Goal: Navigation & Orientation: Find specific page/section

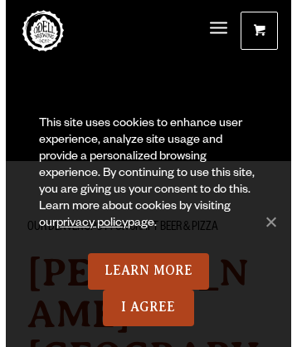
scroll to position [7488, 0]
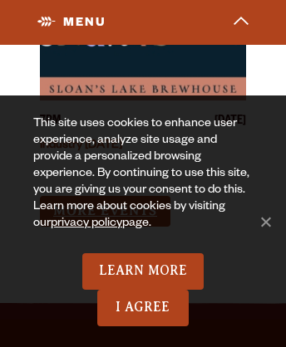
click at [105, 196] on link "More Events" at bounding box center [105, 211] width 130 height 31
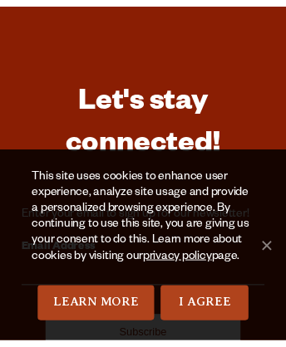
scroll to position [6630, 0]
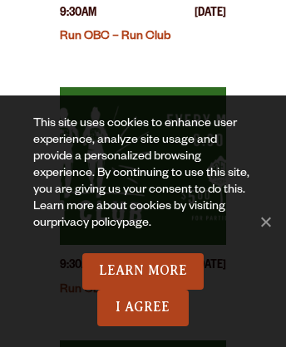
click at [68, 224] on link "privacy policy" at bounding box center [86, 224] width 71 height 13
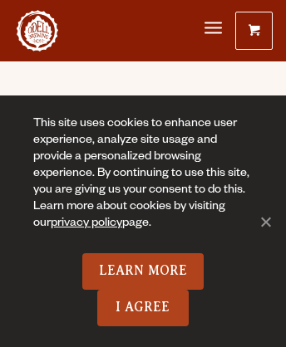
scroll to position [4591, 0]
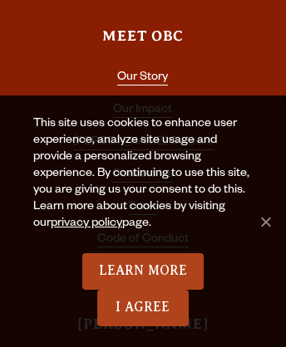
click at [142, 266] on link "Accessibility" at bounding box center [143, 273] width 66 height 15
click at [142, 169] on link "Contact Us" at bounding box center [142, 176] width 61 height 15
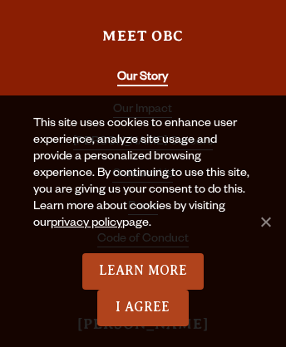
click at [142, 71] on link "Our Story" at bounding box center [142, 78] width 51 height 15
